Goal: Entertainment & Leisure: Consume media (video, audio)

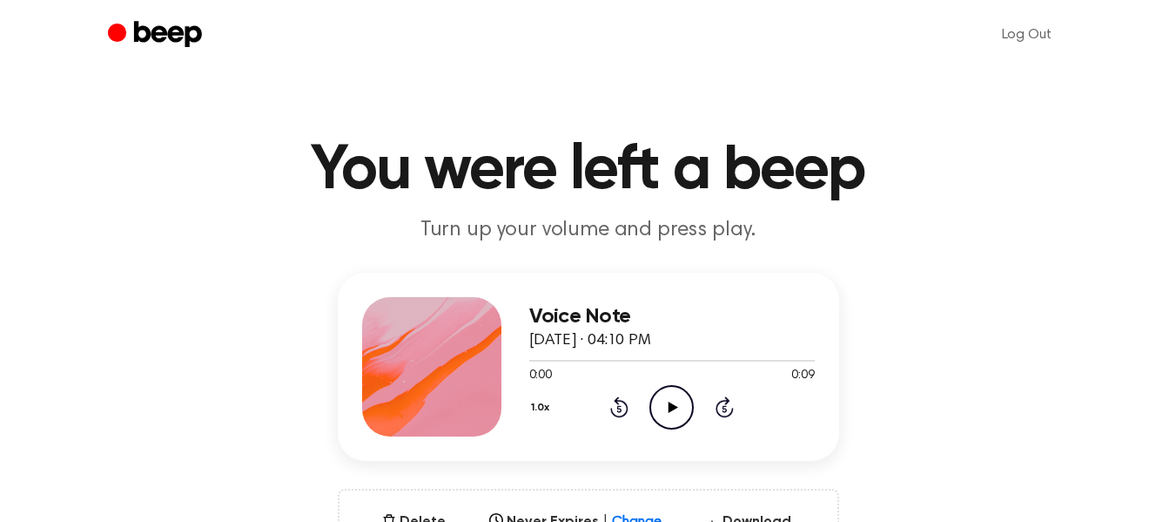
click at [681, 409] on icon "Play Audio" at bounding box center [672, 407] width 44 height 44
click at [681, 409] on icon "Pause Audio" at bounding box center [672, 407] width 44 height 44
click at [681, 409] on icon "Play Audio" at bounding box center [672, 407] width 44 height 44
click at [794, 273] on div "Voice Note August 15, 2025 · 04:10 PM 0:09 0:09 Your browser does not support t…" at bounding box center [589, 367] width 502 height 188
click at [679, 401] on icon "Play Audio" at bounding box center [672, 407] width 44 height 44
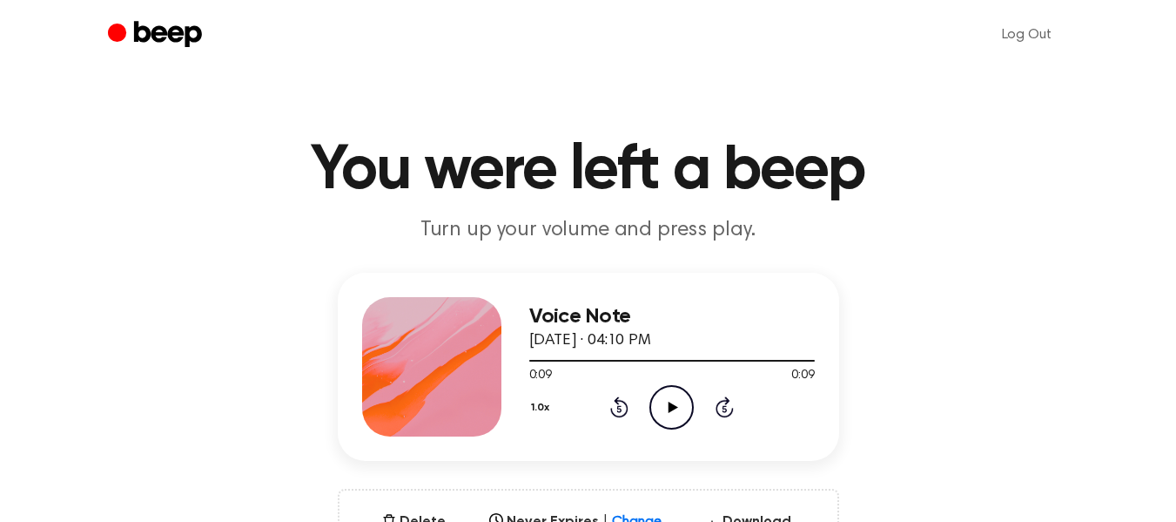
click at [679, 401] on icon "Play Audio" at bounding box center [672, 407] width 44 height 44
click at [681, 390] on icon "Play Audio" at bounding box center [672, 407] width 44 height 44
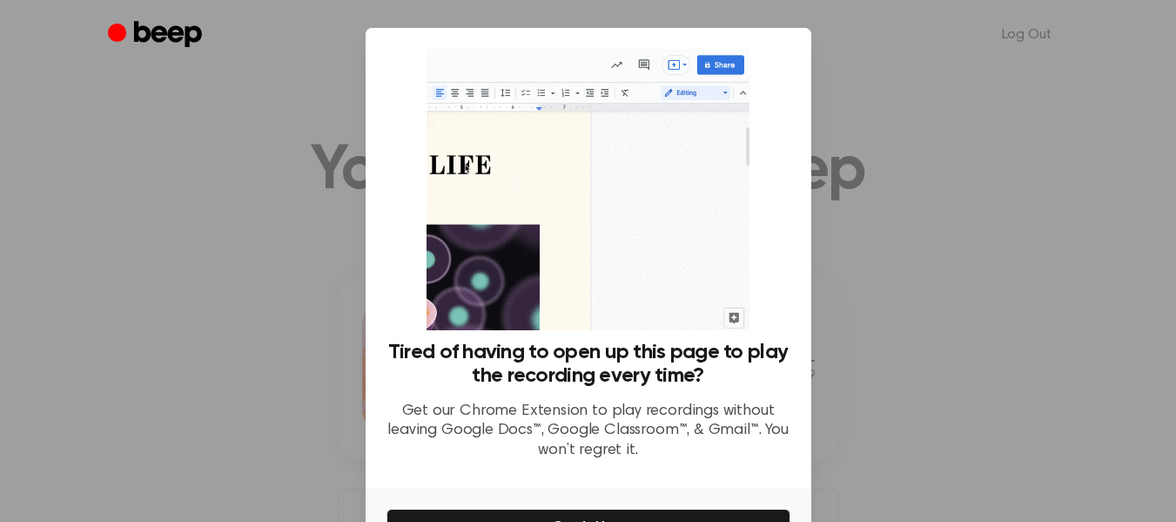
scroll to position [107, 0]
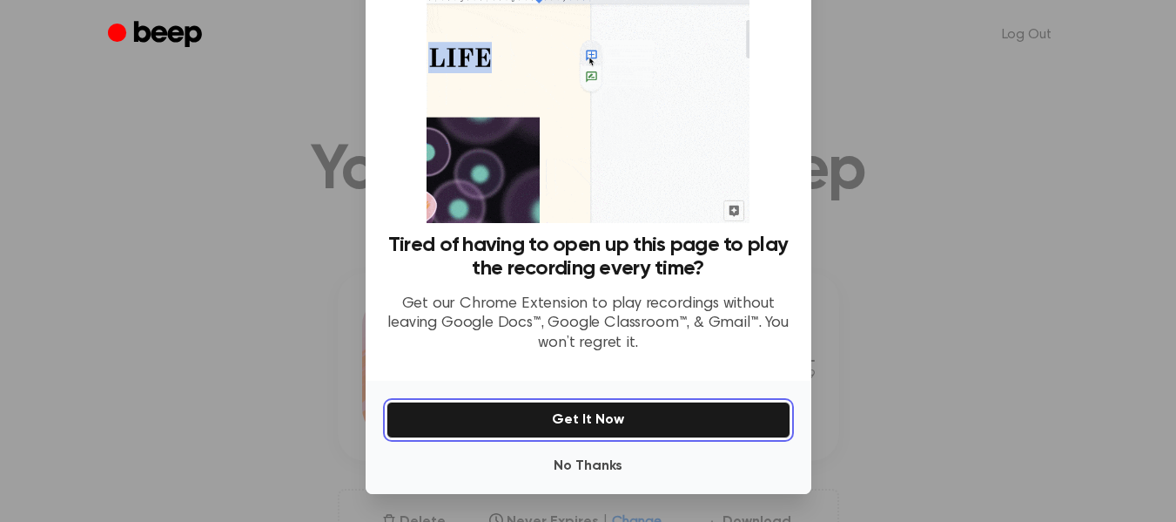
click at [669, 423] on button "Get It Now" at bounding box center [589, 419] width 404 height 37
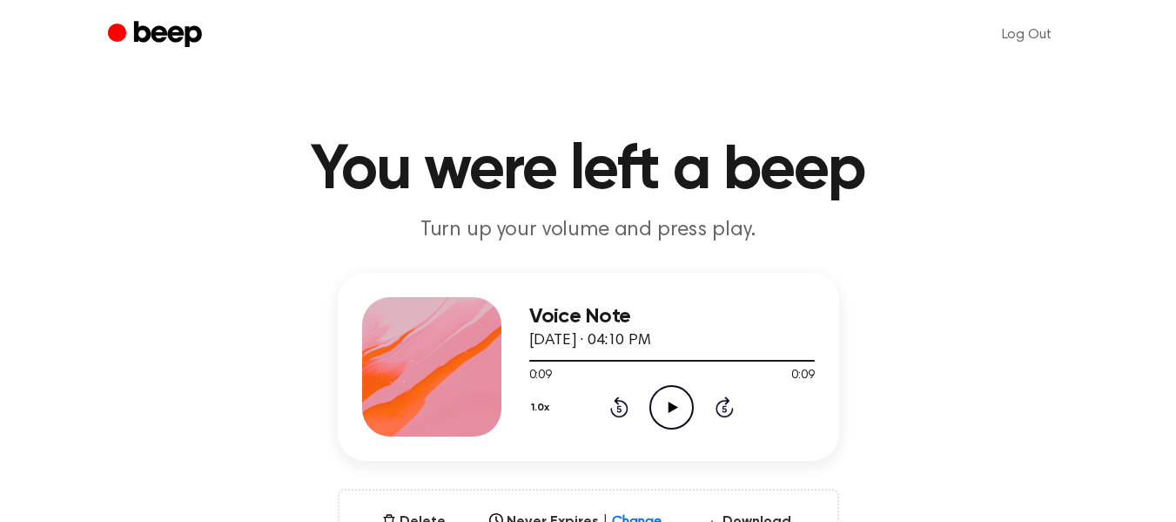
click at [659, 395] on icon "Play Audio" at bounding box center [672, 407] width 44 height 44
click at [670, 408] on icon at bounding box center [674, 406] width 10 height 11
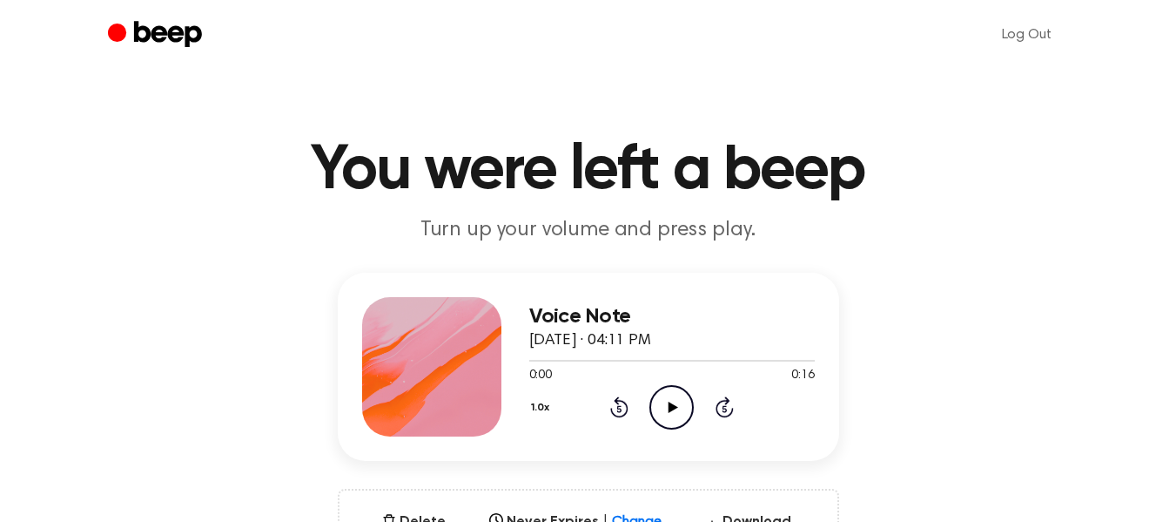
click at [670, 405] on icon at bounding box center [674, 406] width 10 height 11
click at [675, 406] on icon at bounding box center [674, 406] width 10 height 11
click at [677, 414] on icon "Play Audio" at bounding box center [672, 407] width 44 height 44
click at [677, 414] on icon "Pause Audio" at bounding box center [672, 407] width 44 height 44
click at [677, 414] on icon "Play Audio" at bounding box center [672, 407] width 44 height 44
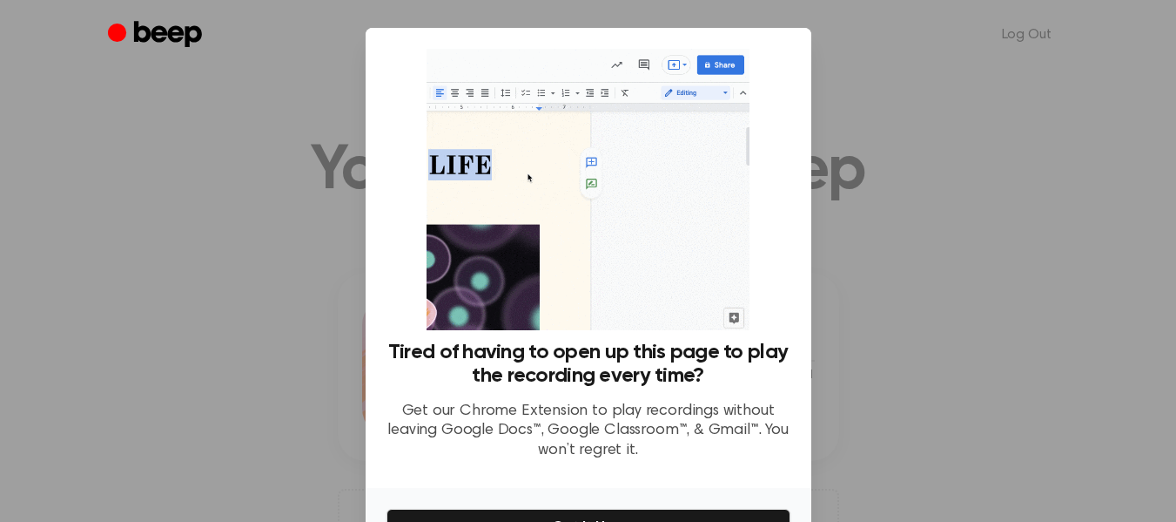
scroll to position [107, 0]
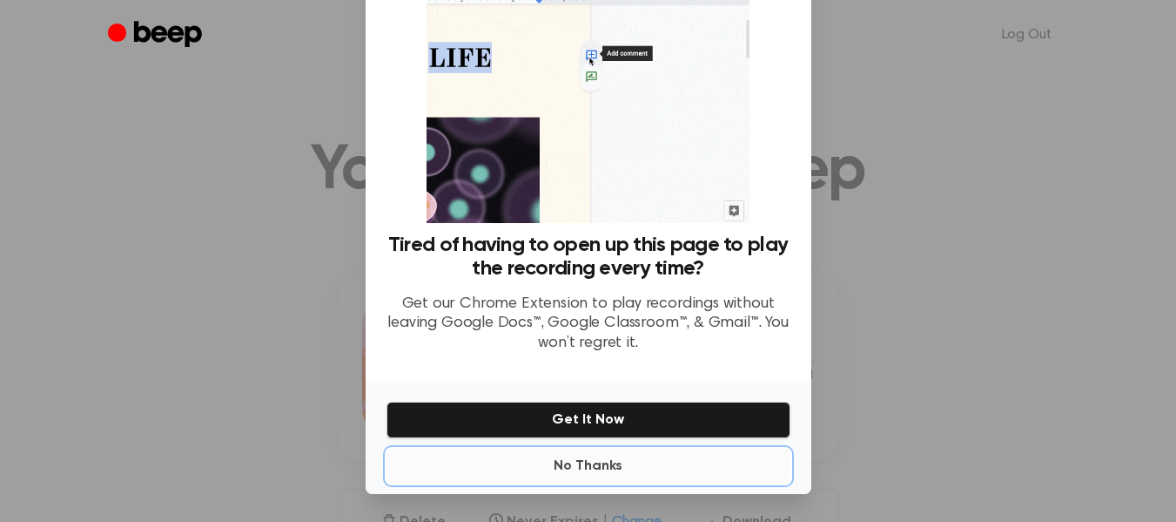
click at [586, 460] on button "No Thanks" at bounding box center [589, 465] width 404 height 35
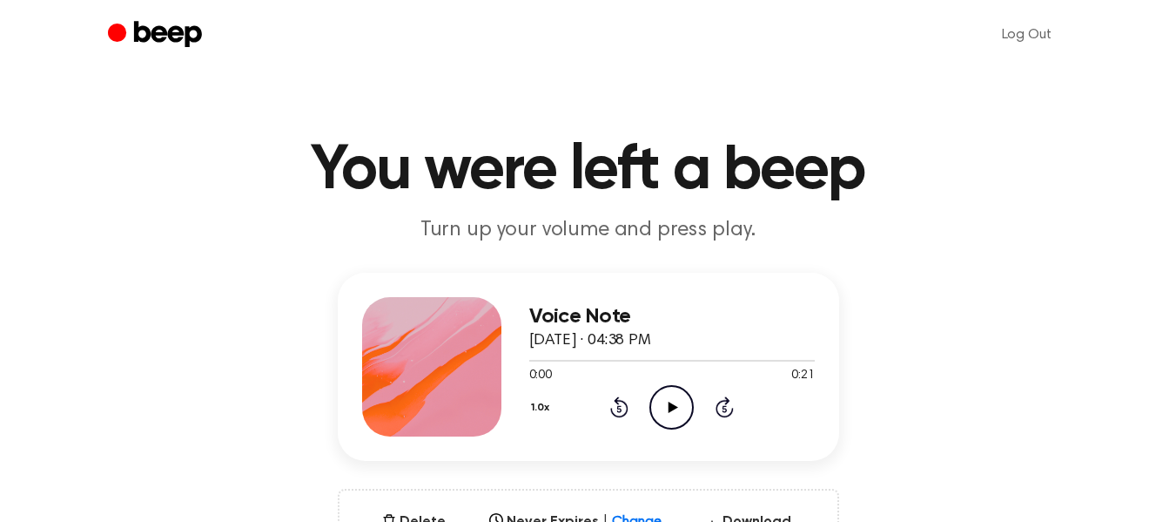
click at [676, 410] on icon "Play Audio" at bounding box center [672, 407] width 44 height 44
click at [679, 401] on icon "Play Audio" at bounding box center [672, 407] width 44 height 44
click at [666, 406] on icon "Play Audio" at bounding box center [672, 407] width 44 height 44
click at [663, 399] on icon "Play Audio" at bounding box center [672, 407] width 44 height 44
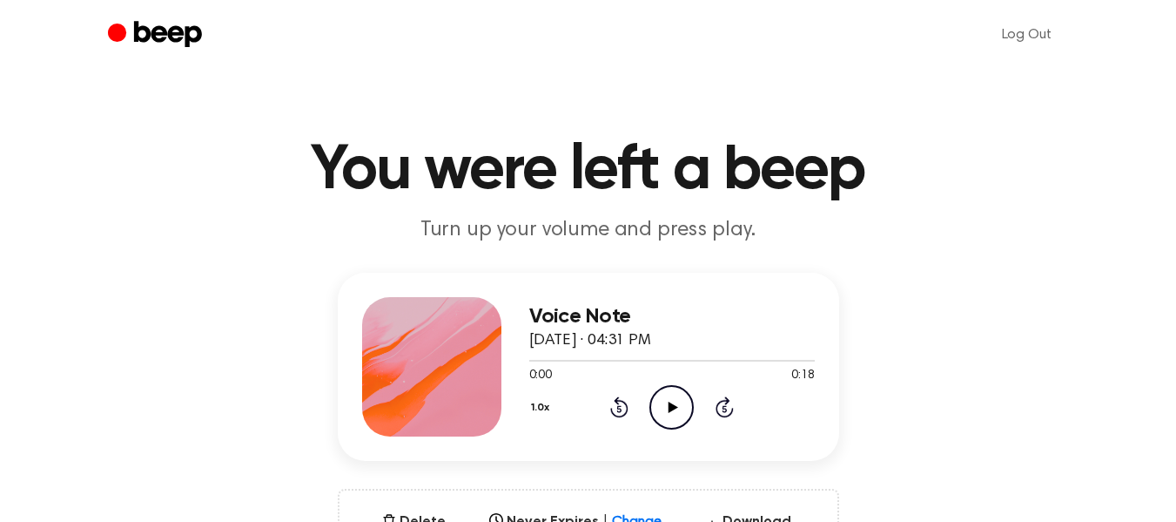
click at [664, 399] on icon "Play Audio" at bounding box center [672, 407] width 44 height 44
click at [676, 410] on icon "Play Audio" at bounding box center [672, 407] width 44 height 44
click at [676, 410] on icon at bounding box center [672, 406] width 8 height 11
click at [502, 334] on div "Voice Note August 15, 2025 · 04:31 PM 0:04 0:18 Your browser does not support t…" at bounding box center [589, 367] width 502 height 188
click at [657, 407] on icon "Play Audio" at bounding box center [672, 407] width 44 height 44
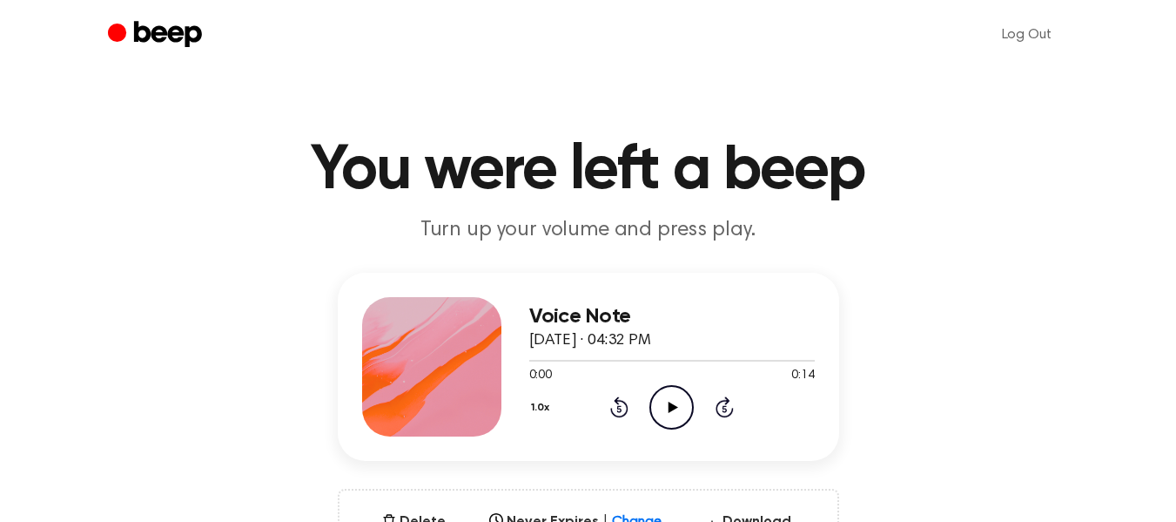
click at [674, 403] on icon "Play Audio" at bounding box center [672, 407] width 44 height 44
click at [669, 400] on icon "Pause Audio" at bounding box center [672, 407] width 44 height 44
click at [665, 403] on icon "Play Audio" at bounding box center [672, 407] width 44 height 44
click at [670, 405] on icon at bounding box center [672, 406] width 8 height 11
click at [670, 405] on icon at bounding box center [674, 406] width 10 height 11
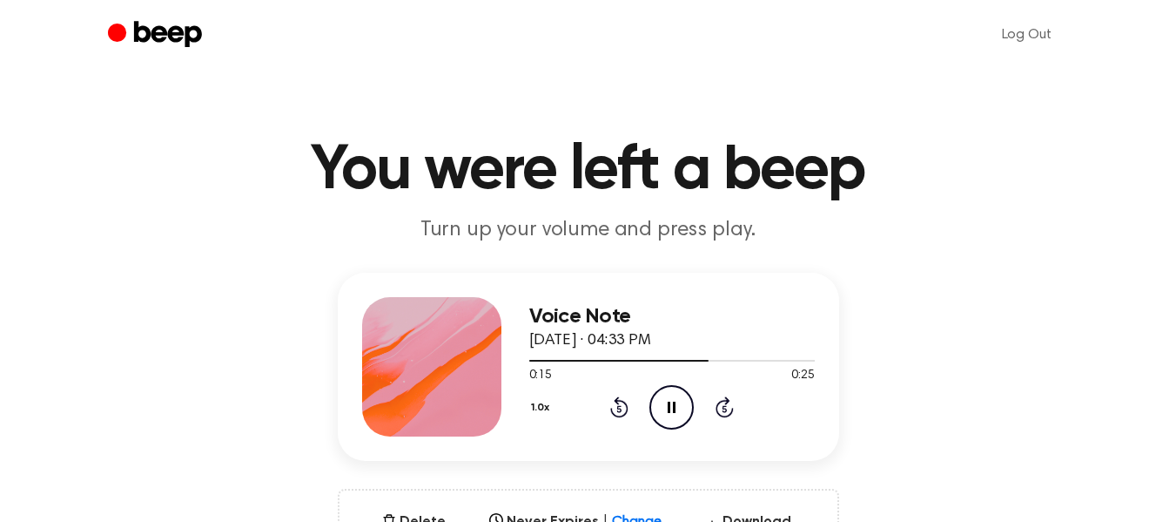
click at [681, 401] on icon "Pause Audio" at bounding box center [672, 407] width 44 height 44
click at [670, 405] on icon at bounding box center [674, 406] width 10 height 11
click at [676, 401] on icon "Play Audio" at bounding box center [672, 407] width 44 height 44
click at [669, 408] on icon at bounding box center [674, 406] width 10 height 11
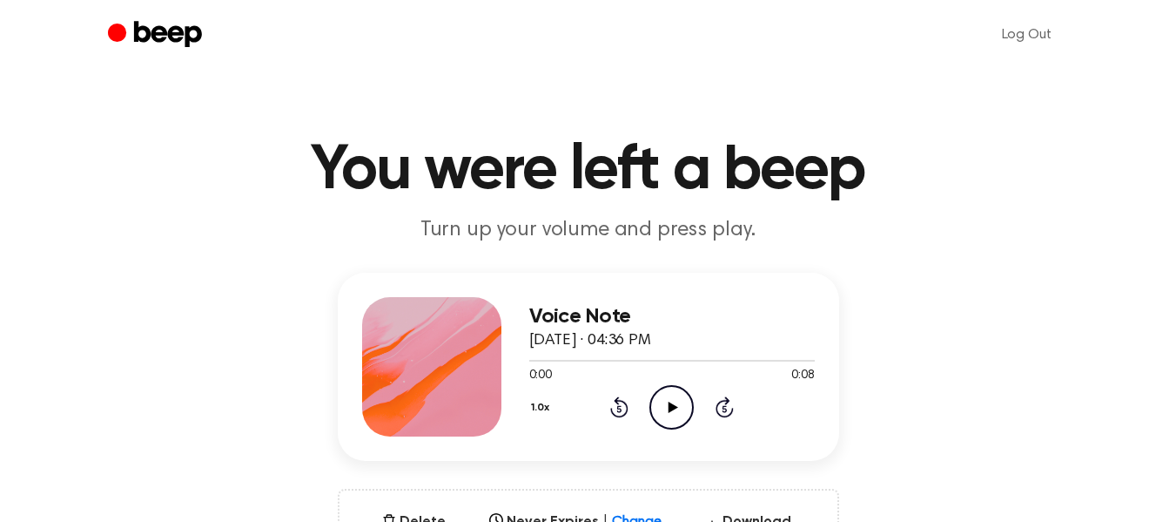
click at [668, 400] on icon "Play Audio" at bounding box center [672, 407] width 44 height 44
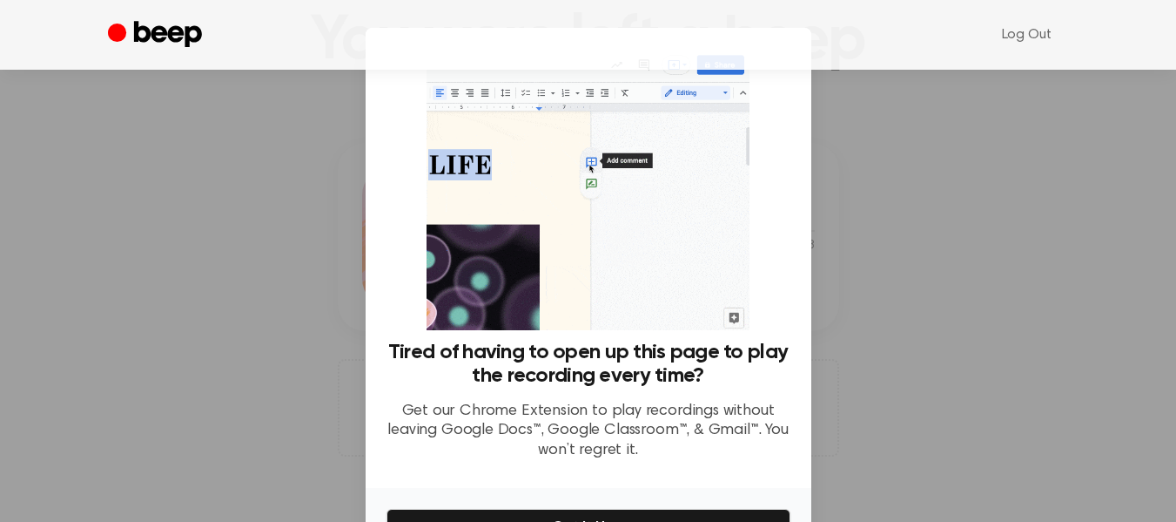
scroll to position [139, 0]
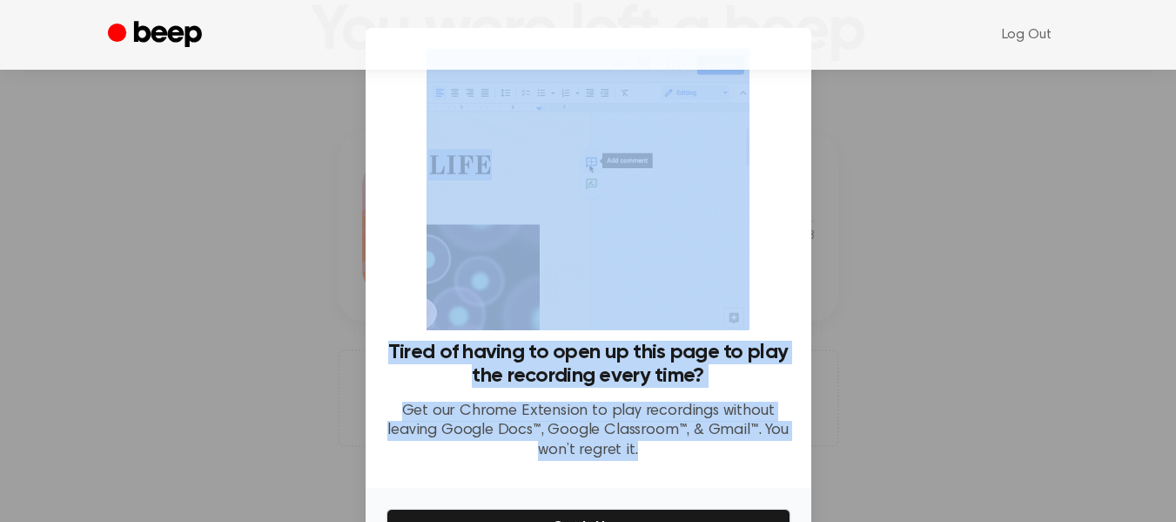
drag, startPoint x: 800, startPoint y: 466, endPoint x: 811, endPoint y: 488, distance: 24.1
click at [811, 488] on div "​ Tired of having to open up this page to play the recording every time? Get ou…" at bounding box center [588, 314] width 1176 height 629
click at [869, 396] on div at bounding box center [588, 261] width 1176 height 522
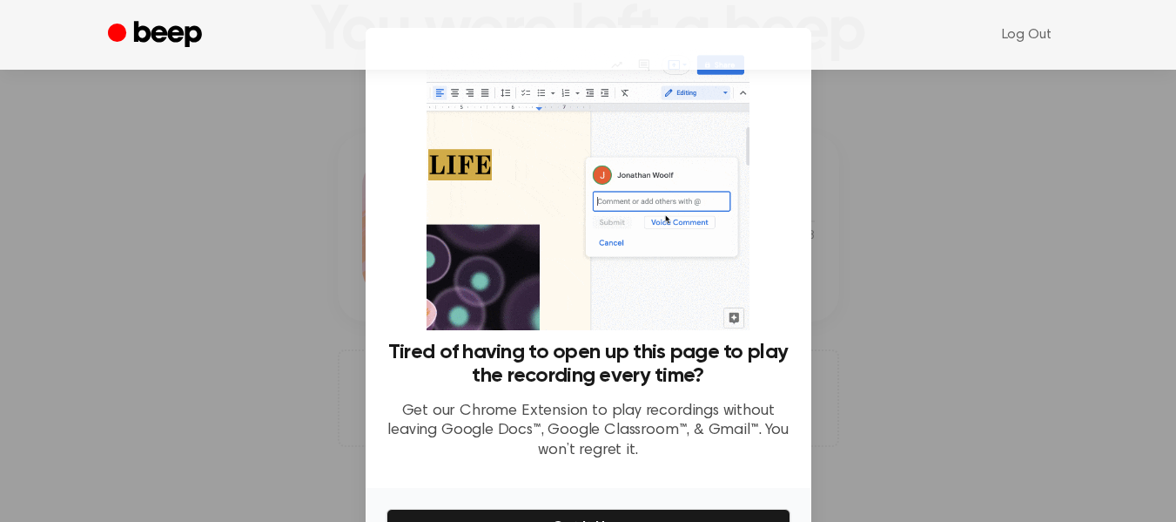
drag, startPoint x: 608, startPoint y: 46, endPoint x: 596, endPoint y: 39, distance: 13.3
click at [596, 39] on ul "Log Out" at bounding box center [644, 35] width 849 height 42
drag, startPoint x: 634, startPoint y: 40, endPoint x: 621, endPoint y: 25, distance: 19.7
click at [621, 25] on ul "Log Out" at bounding box center [644, 35] width 849 height 42
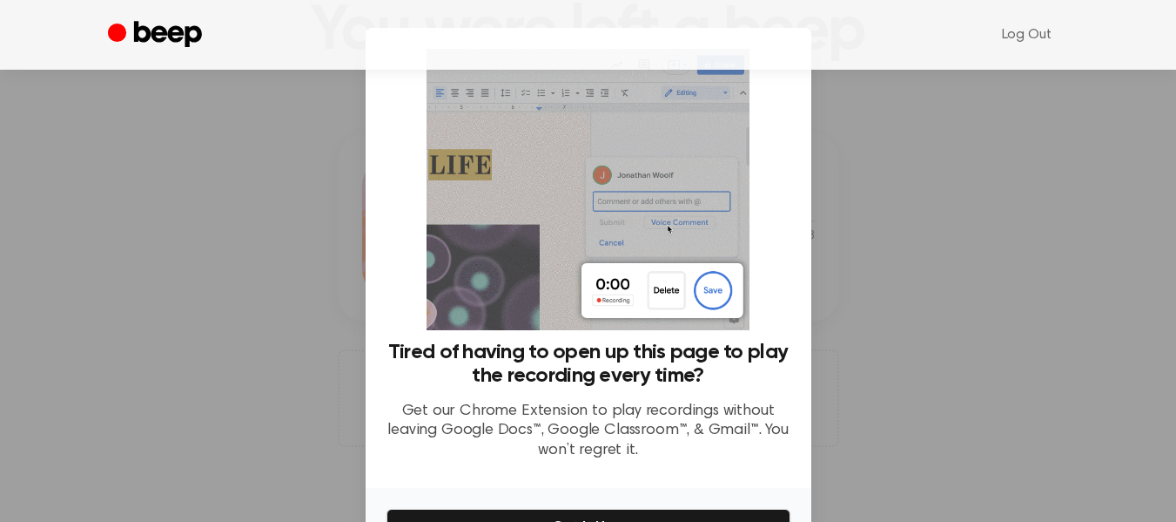
click at [790, 57] on div "Log Out" at bounding box center [588, 35] width 961 height 70
drag, startPoint x: 796, startPoint y: 481, endPoint x: 777, endPoint y: 453, distance: 33.8
click at [777, 453] on div "Tired of having to open up this page to play the recording every time? Get our …" at bounding box center [589, 258] width 446 height 460
click at [1061, 294] on div at bounding box center [588, 261] width 1176 height 522
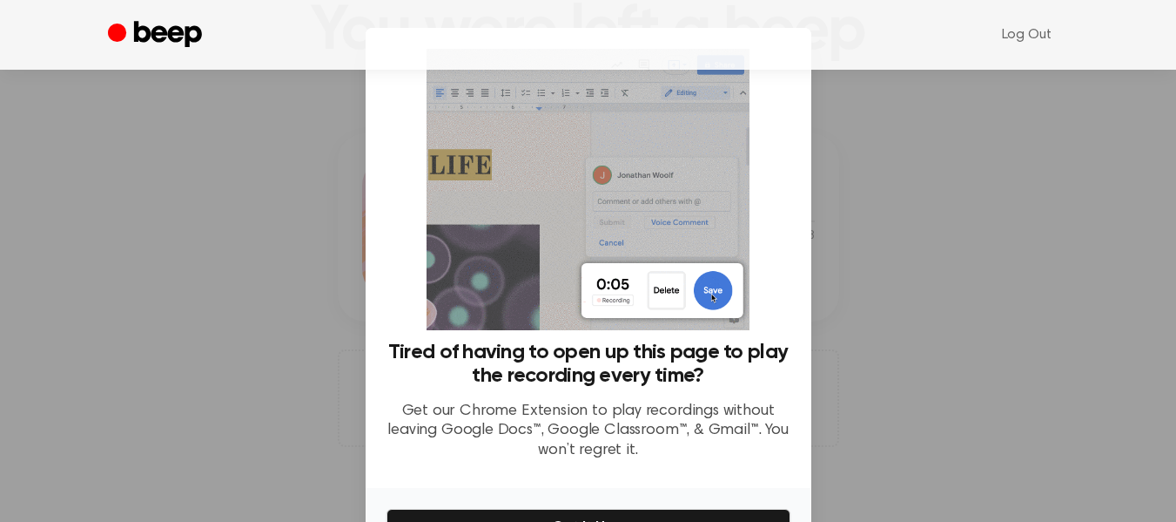
click at [1061, 294] on div at bounding box center [588, 261] width 1176 height 522
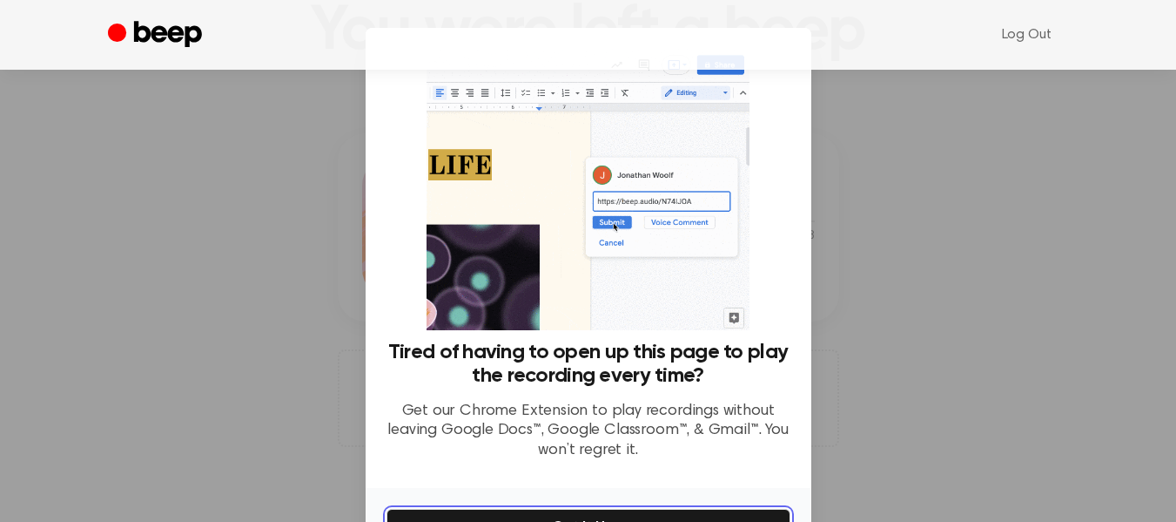
click at [426, 509] on button "Get It Now" at bounding box center [589, 526] width 404 height 37
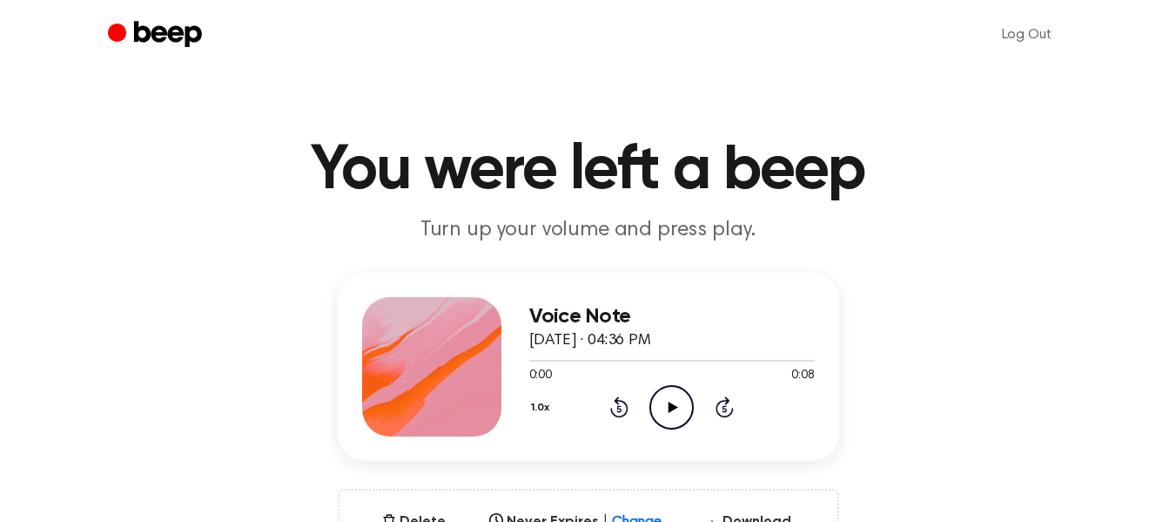
click at [676, 401] on icon "Play Audio" at bounding box center [672, 407] width 44 height 44
click at [670, 400] on icon "Play Audio" at bounding box center [672, 407] width 44 height 44
click at [589, 362] on div at bounding box center [672, 360] width 286 height 14
click at [663, 398] on icon "Play Audio" at bounding box center [672, 407] width 44 height 44
click at [663, 398] on icon "Pause Audio" at bounding box center [672, 407] width 44 height 44
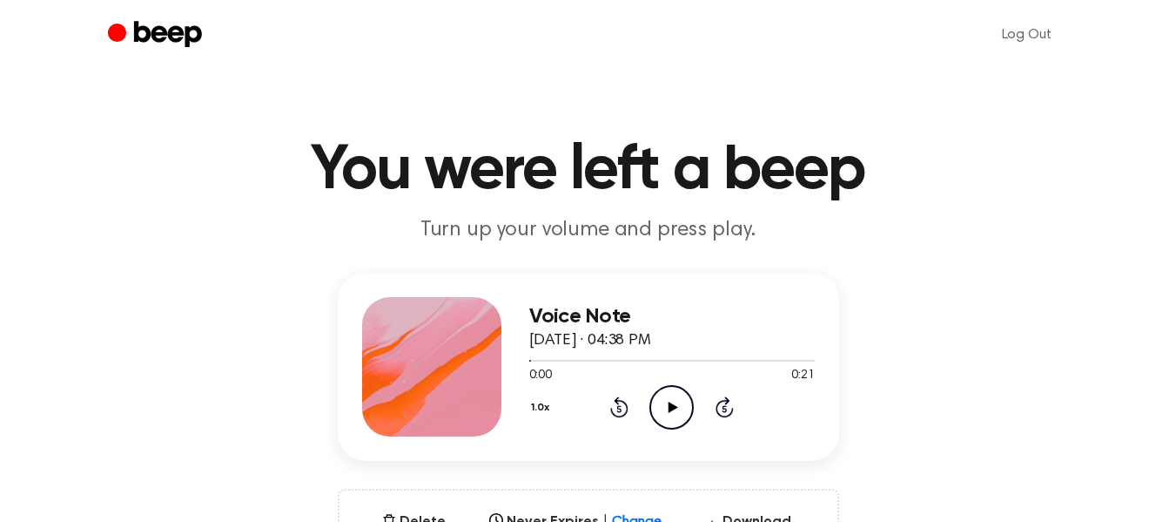
click at [663, 398] on icon "Play Audio" at bounding box center [672, 407] width 44 height 44
click at [663, 398] on icon "Pause Audio" at bounding box center [672, 407] width 44 height 44
